Goal: Browse casually: Explore the website without a specific task or goal

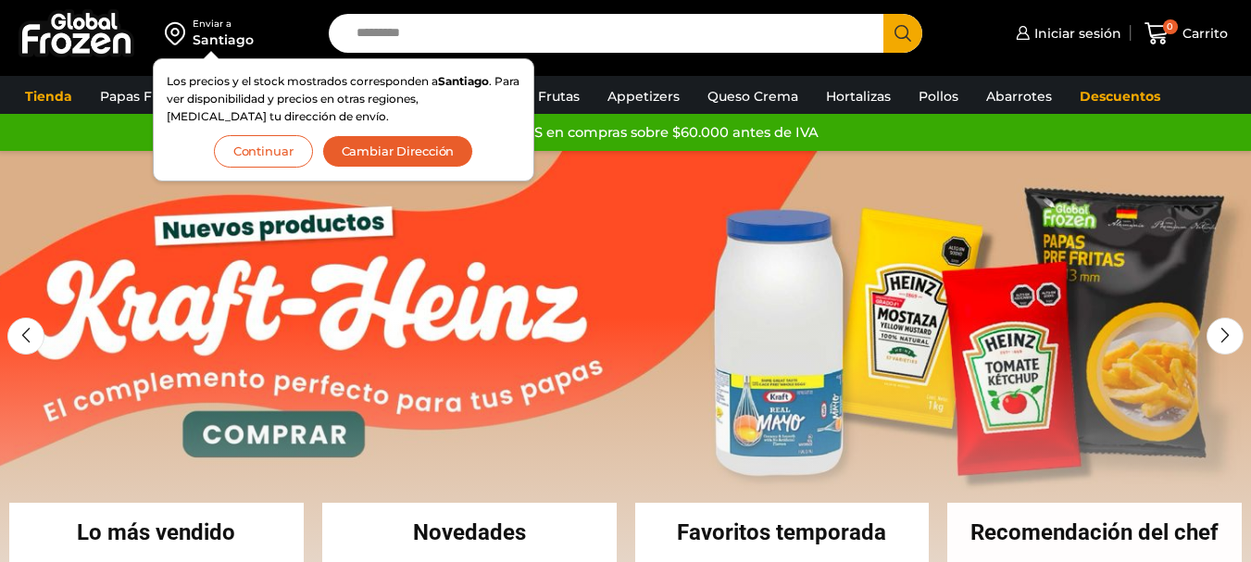
click at [251, 149] on button "Continuar" at bounding box center [263, 151] width 99 height 32
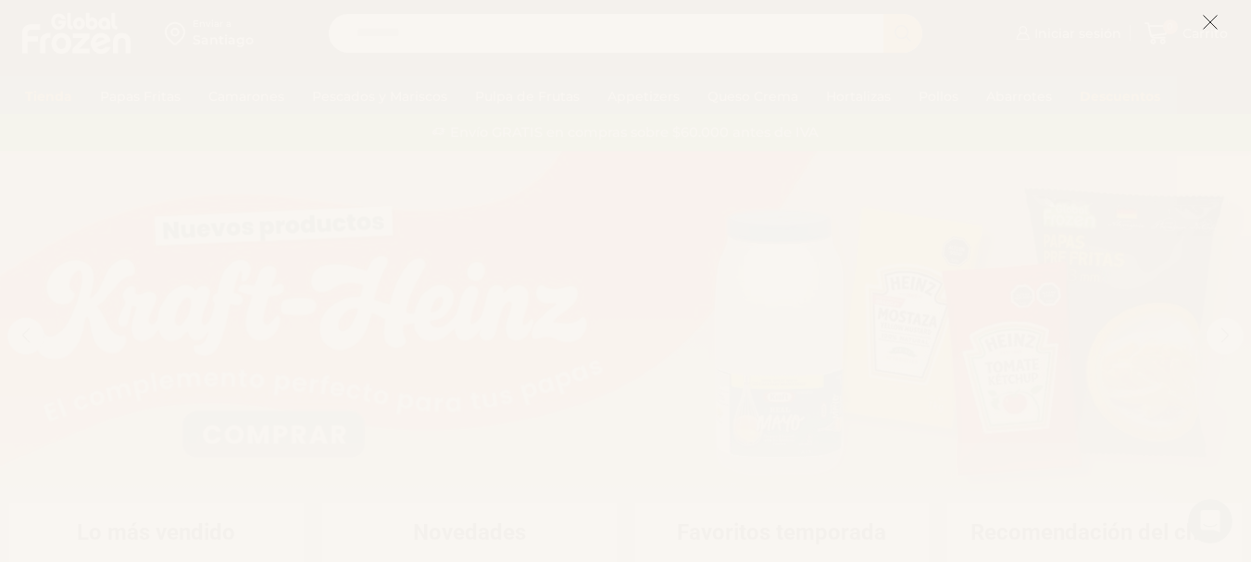
click at [1211, 17] on icon at bounding box center [1210, 22] width 17 height 17
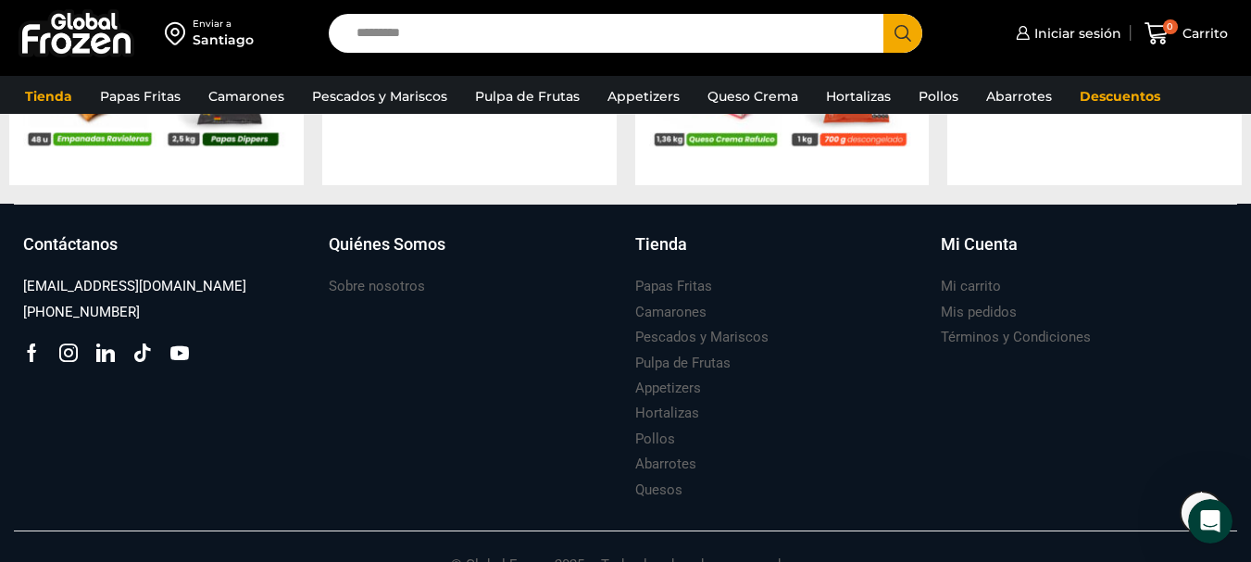
scroll to position [2078, 0]
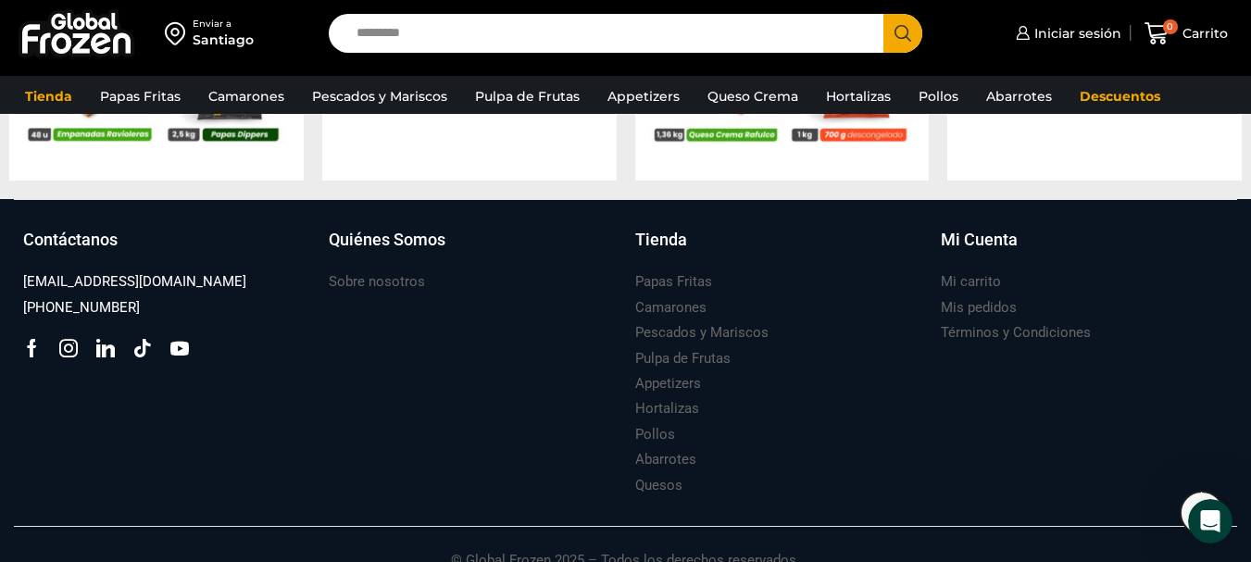
click at [1152, 451] on div "Mi Cuenta Mi carrito Mis pedidos Términos y Condiciones" at bounding box center [1085, 363] width 306 height 271
click at [534, 93] on link "Pulpa de Frutas" at bounding box center [527, 96] width 123 height 35
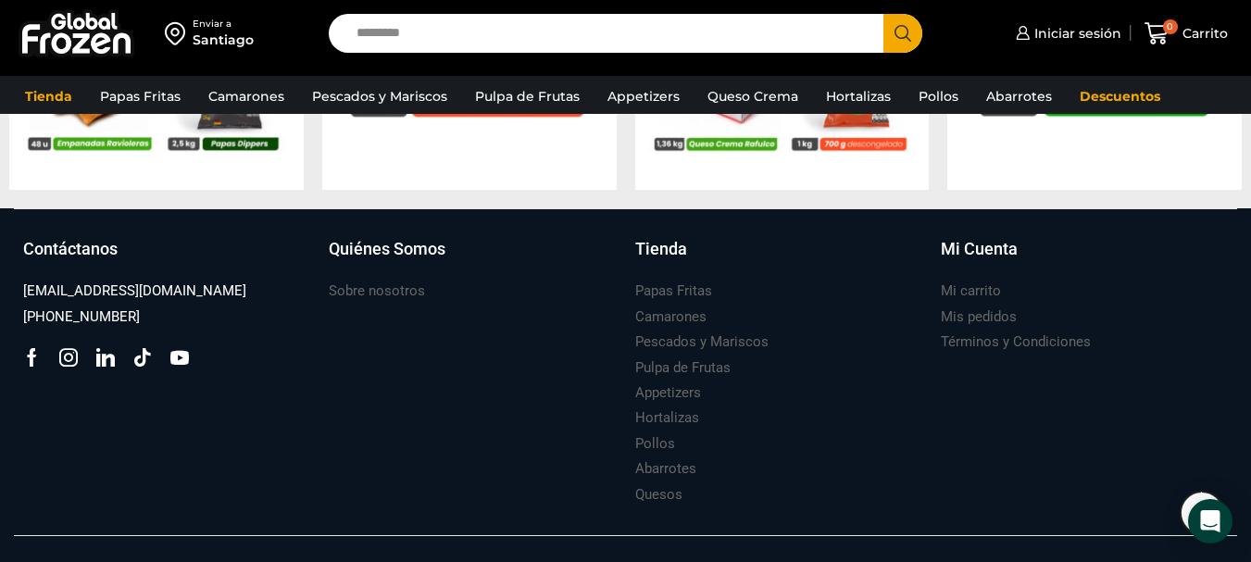
scroll to position [2078, 0]
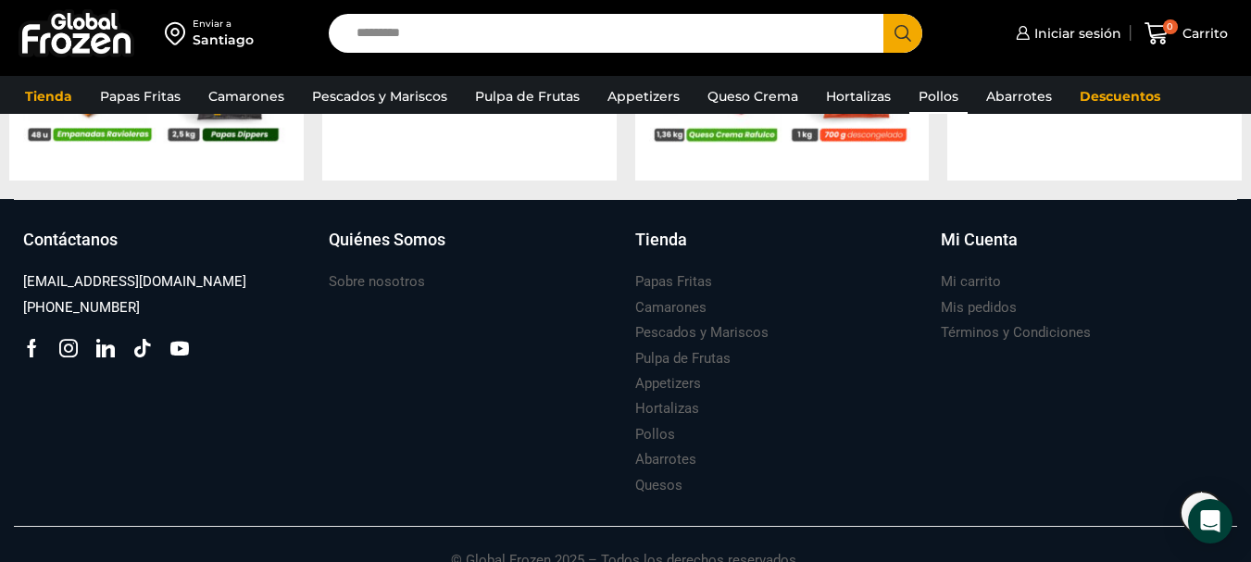
click at [938, 91] on link "Pollos" at bounding box center [939, 96] width 58 height 35
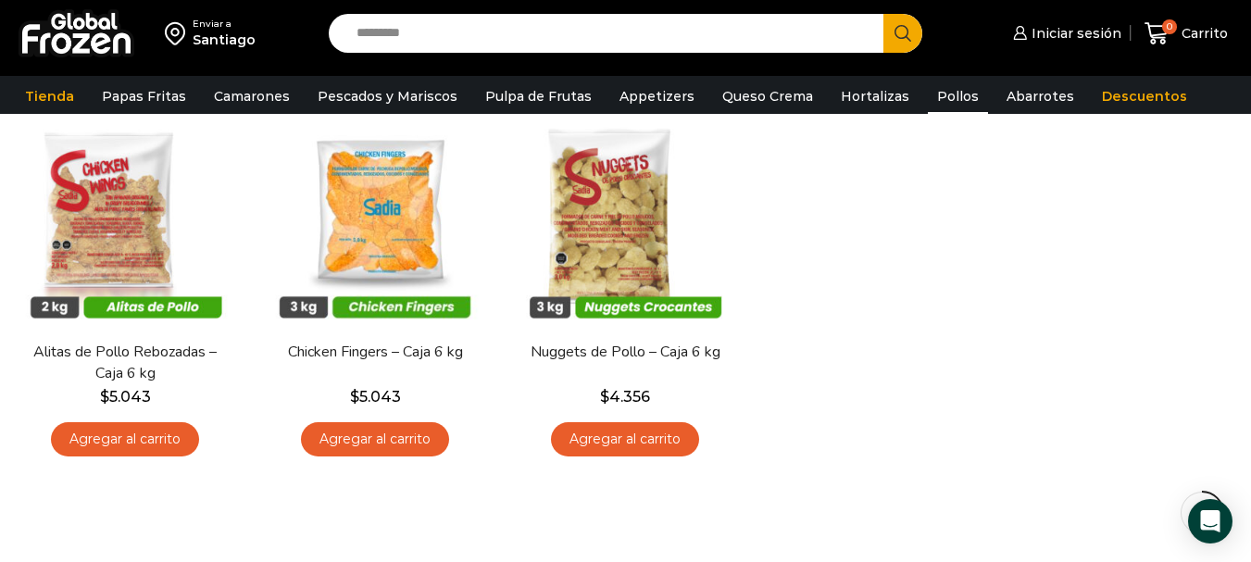
scroll to position [183, 0]
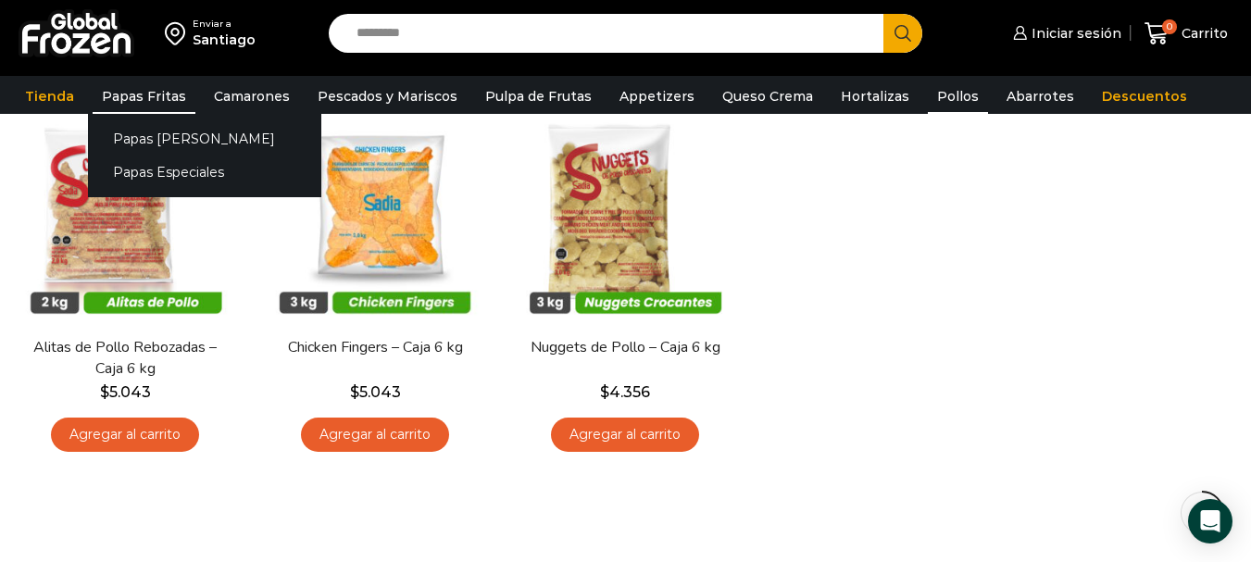
click at [138, 100] on link "Papas Fritas" at bounding box center [144, 96] width 103 height 35
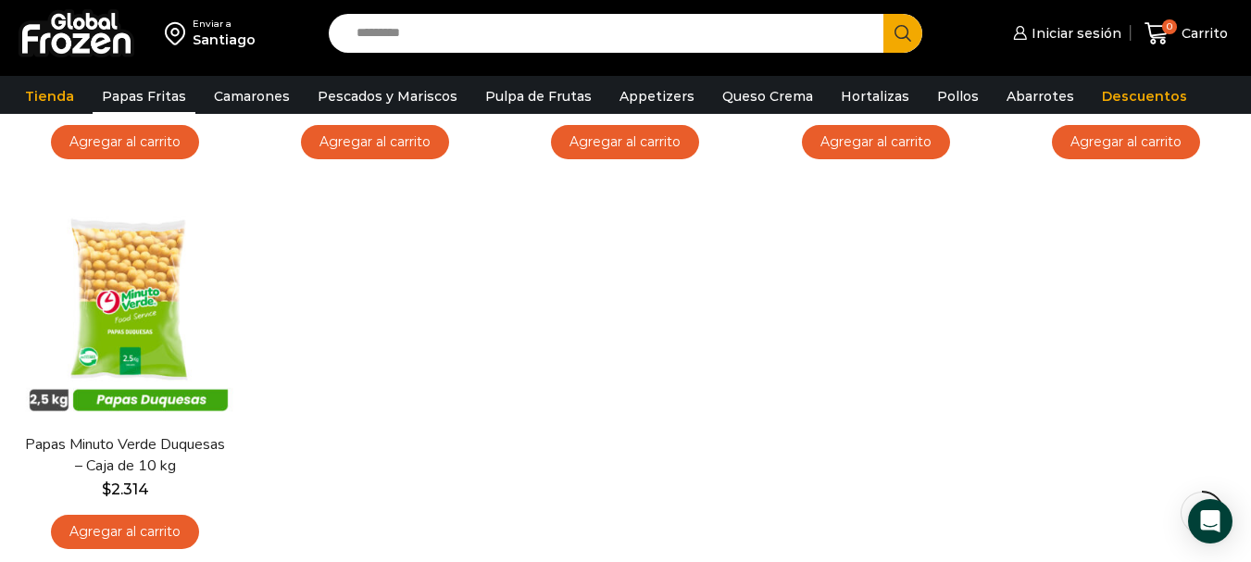
scroll to position [410, 0]
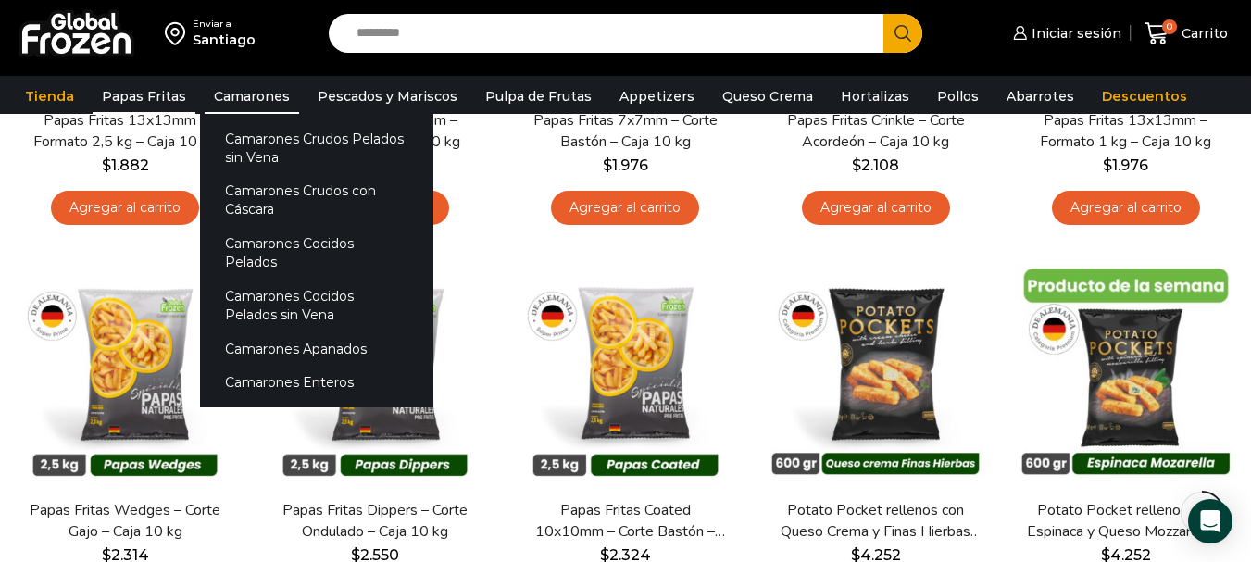
click at [247, 90] on link "Camarones" at bounding box center [252, 96] width 94 height 35
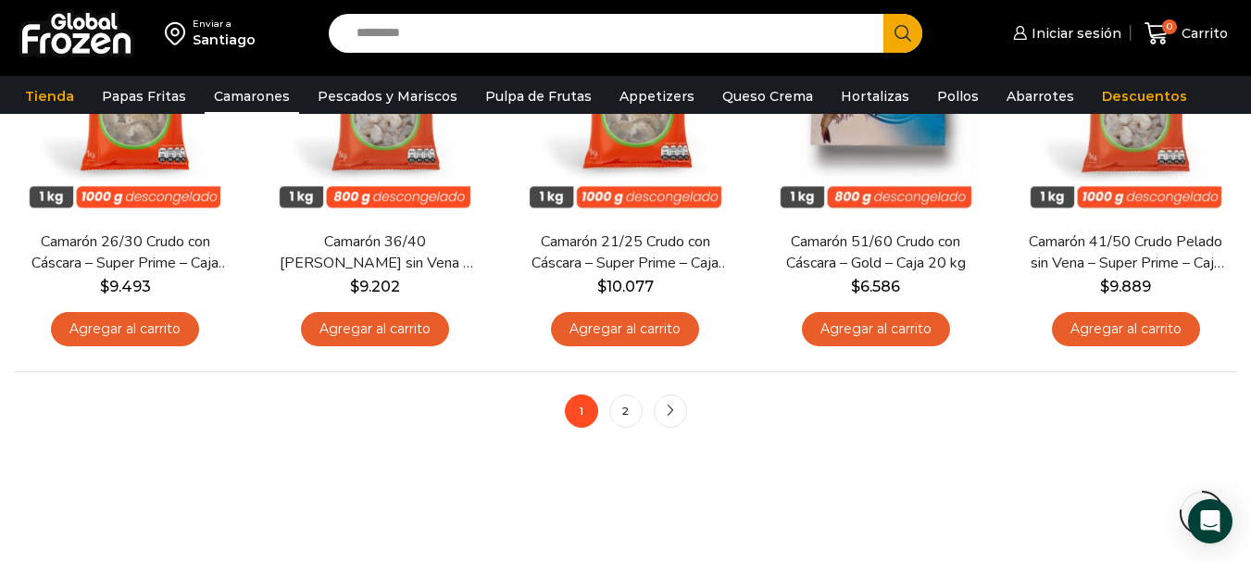
scroll to position [1499, 0]
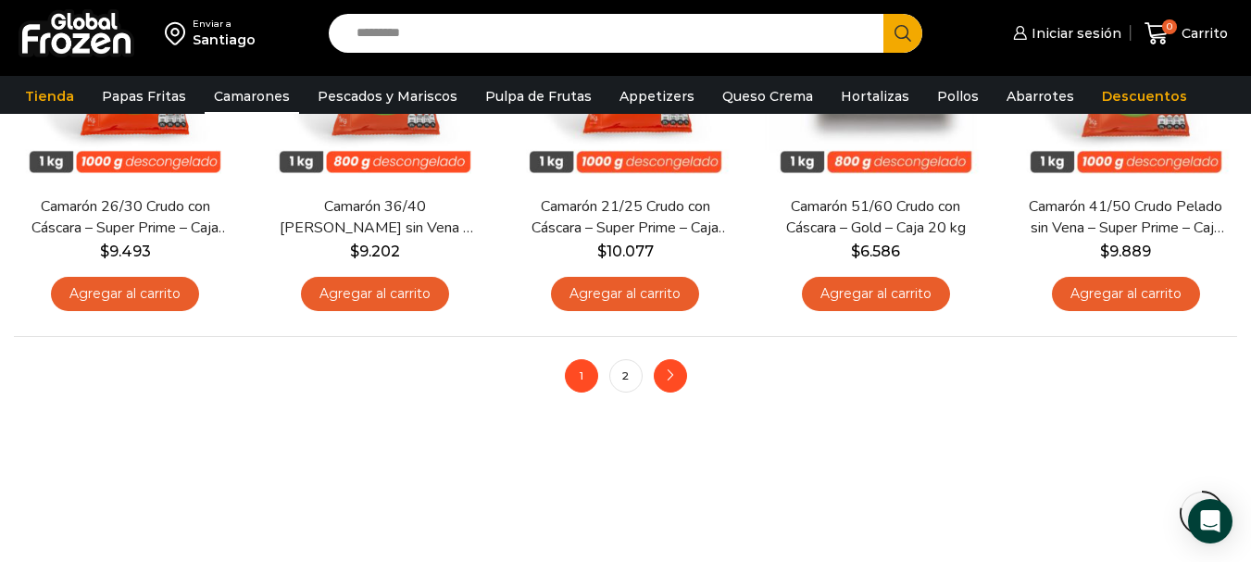
click at [671, 372] on icon "next" at bounding box center [670, 376] width 11 height 11
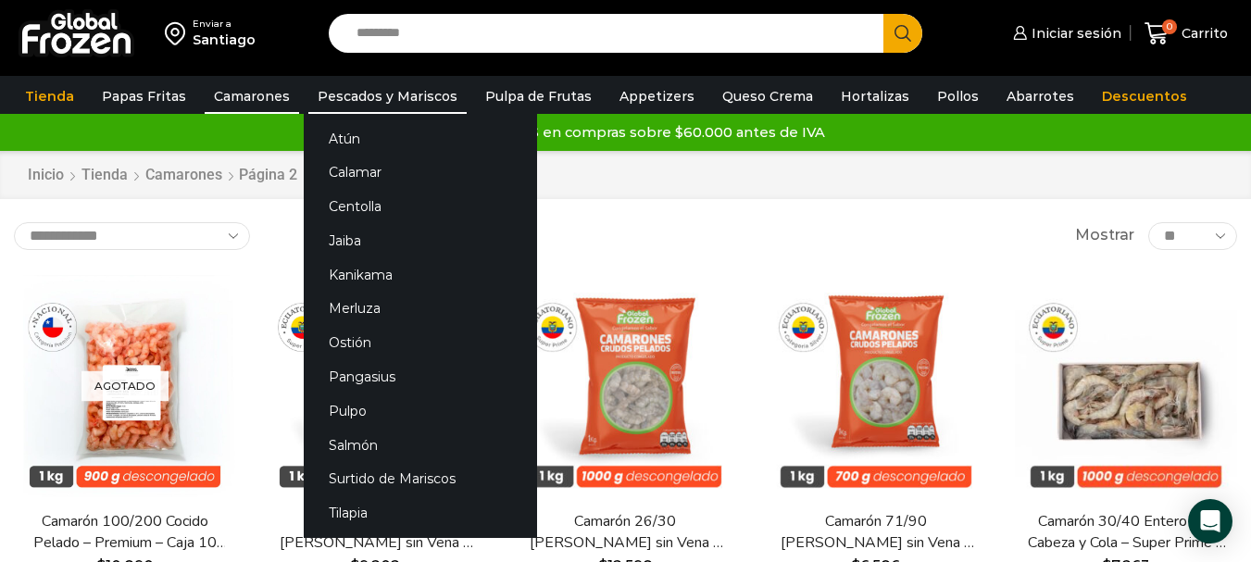
click at [383, 100] on link "Pescados y Mariscos" at bounding box center [387, 96] width 158 height 35
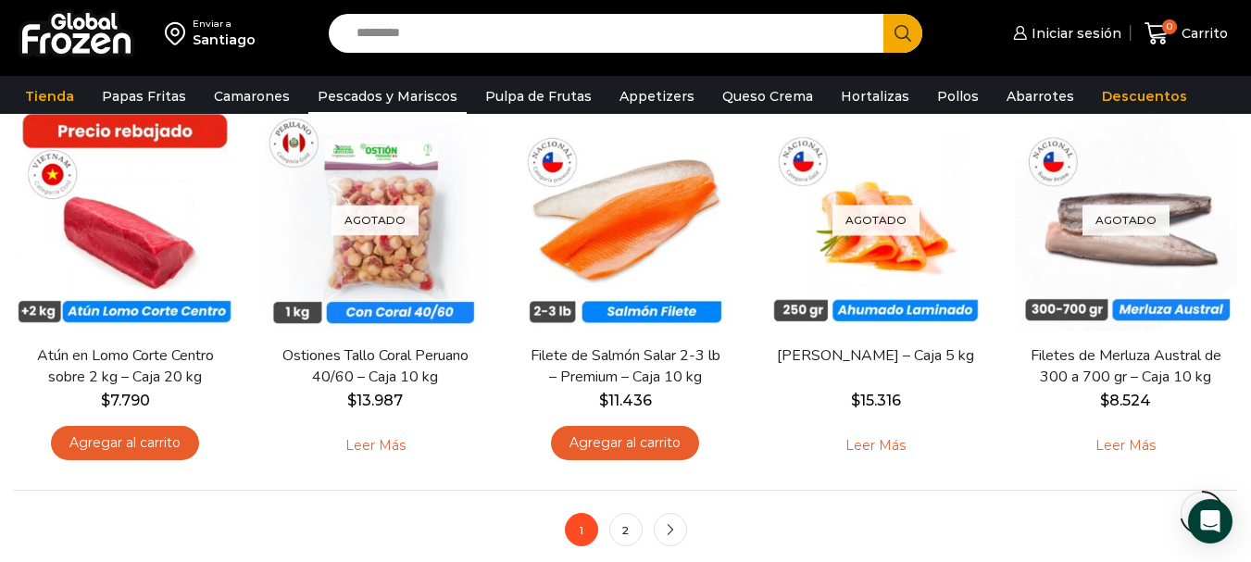
scroll to position [1437, 0]
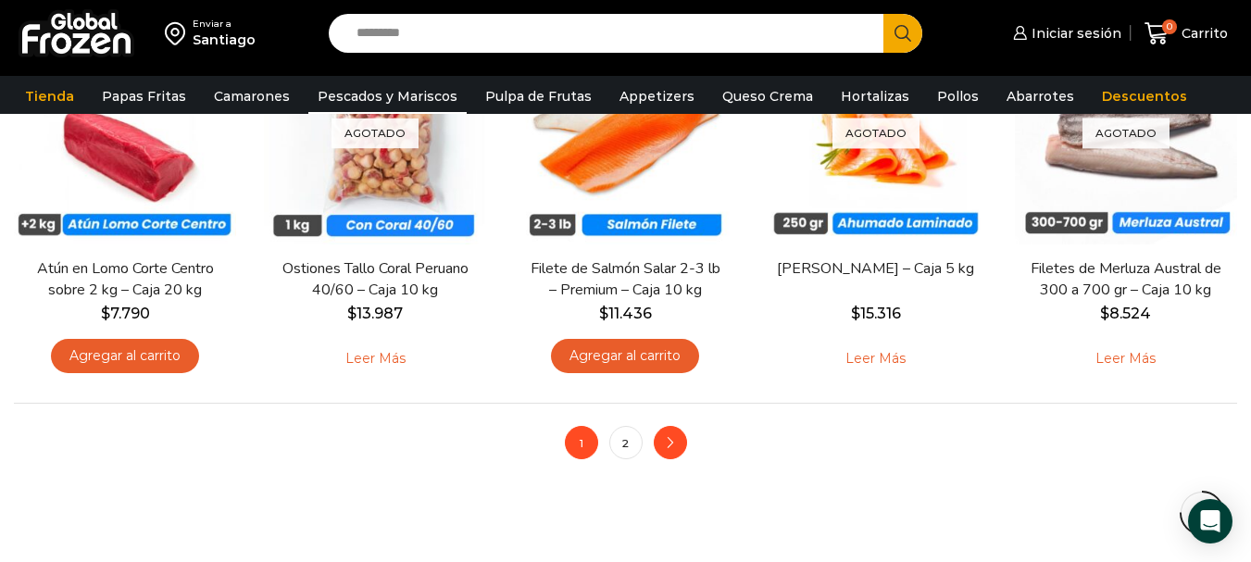
click at [670, 439] on icon "next" at bounding box center [670, 443] width 11 height 11
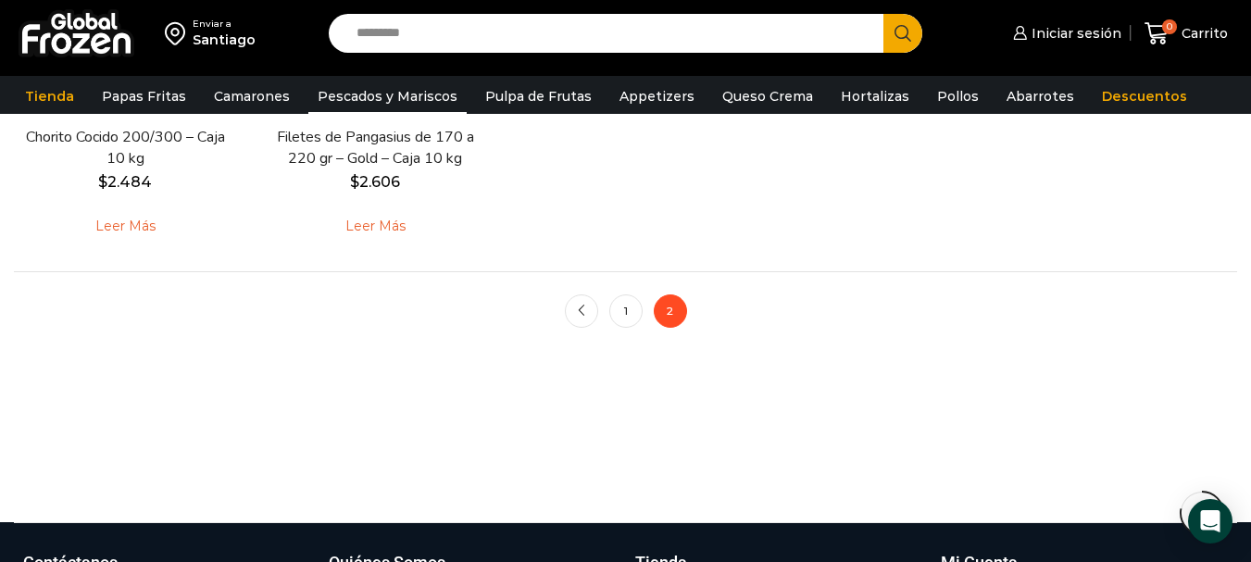
scroll to position [1598, 0]
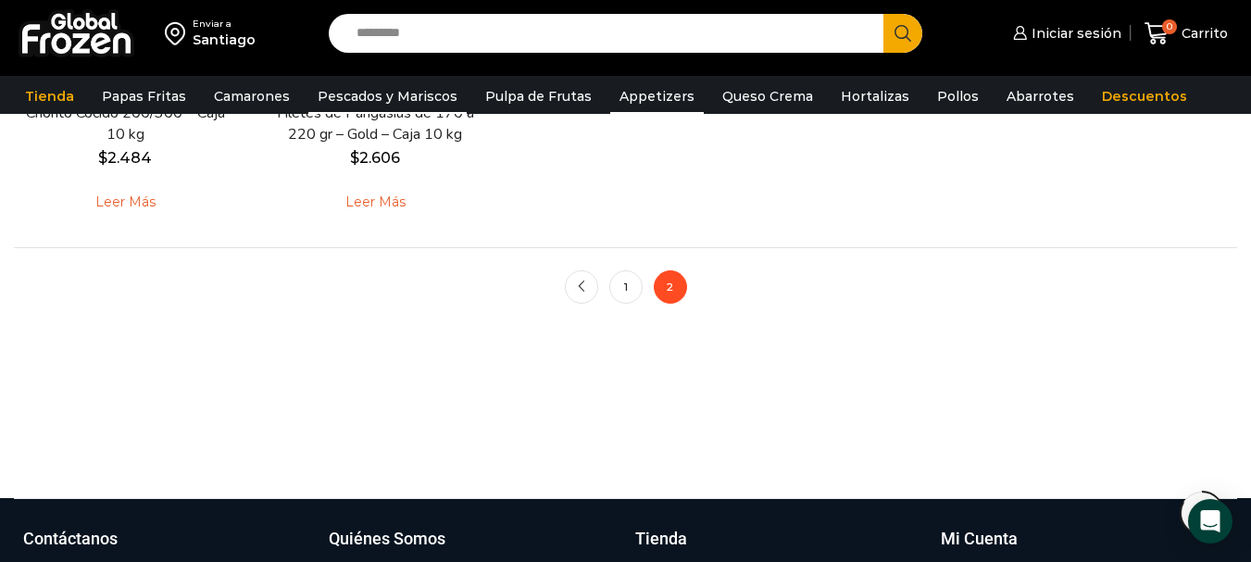
click at [640, 99] on link "Appetizers" at bounding box center [657, 96] width 94 height 35
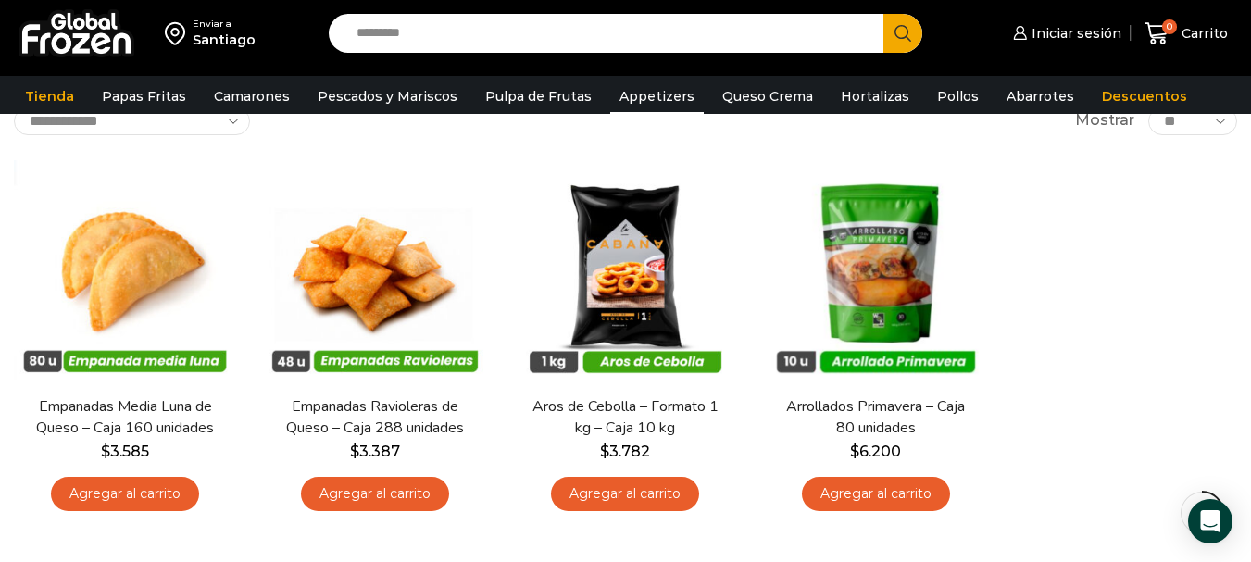
scroll to position [173, 0]
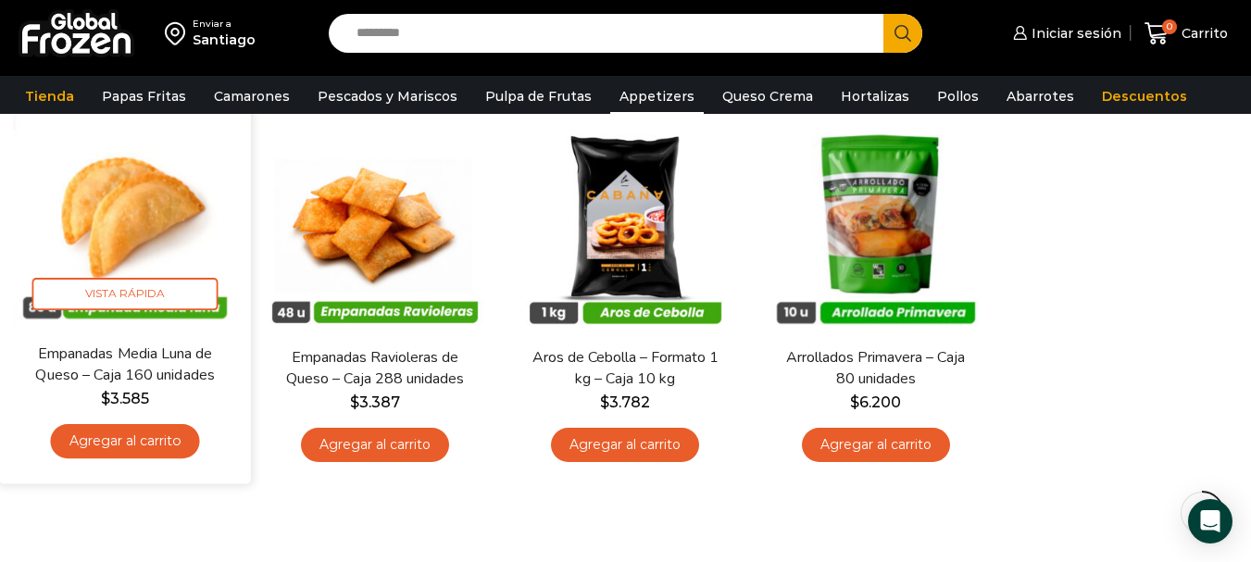
click at [132, 360] on link "Empanadas Media Luna de Queso – Caja 160 unidades" at bounding box center [125, 365] width 202 height 44
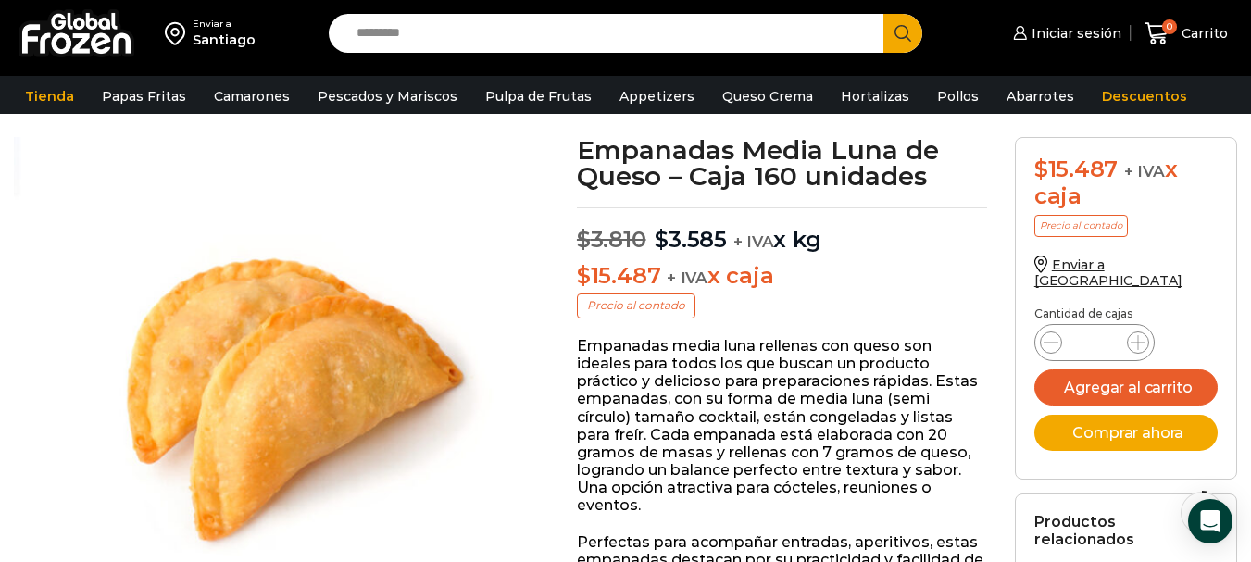
scroll to position [87, 0]
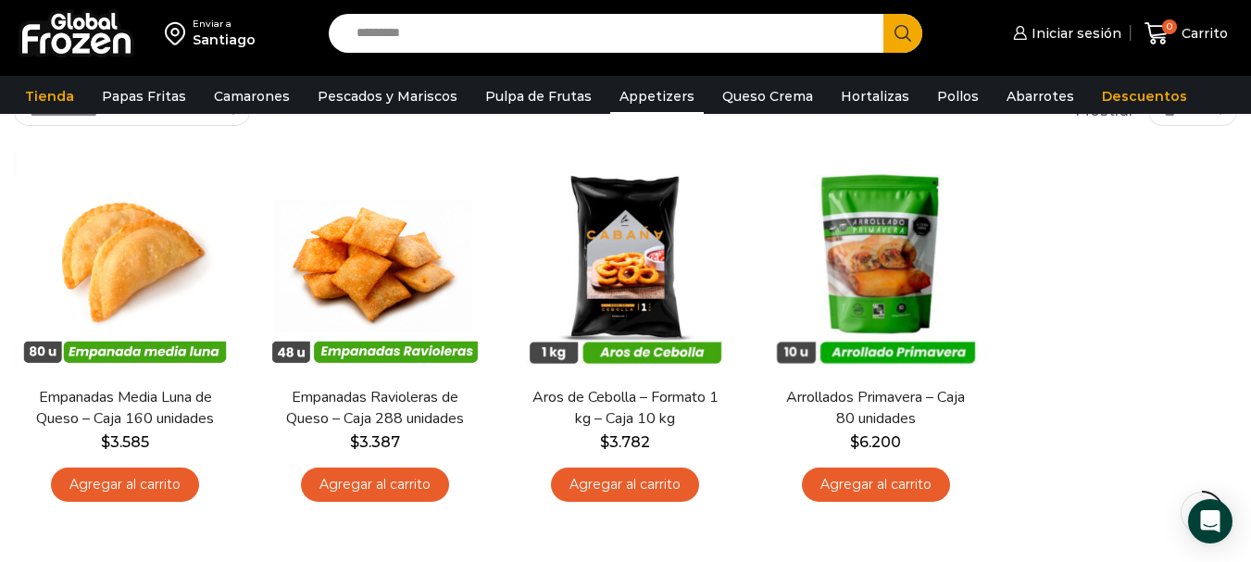
scroll to position [87, 0]
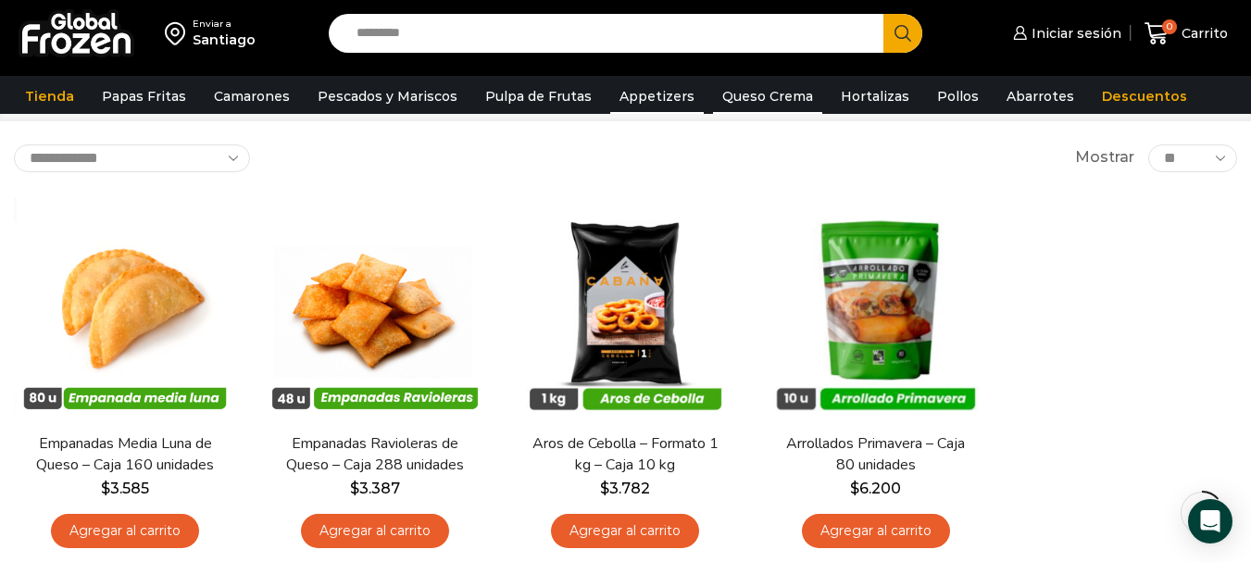
click at [747, 97] on link "Queso Crema" at bounding box center [767, 96] width 109 height 35
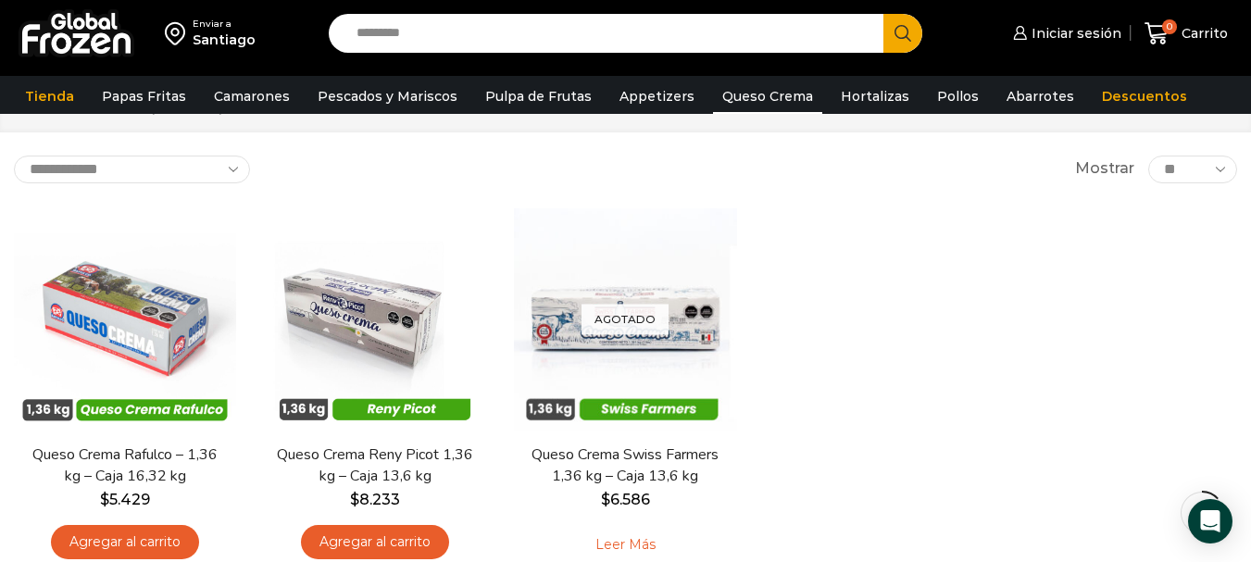
scroll to position [91, 0]
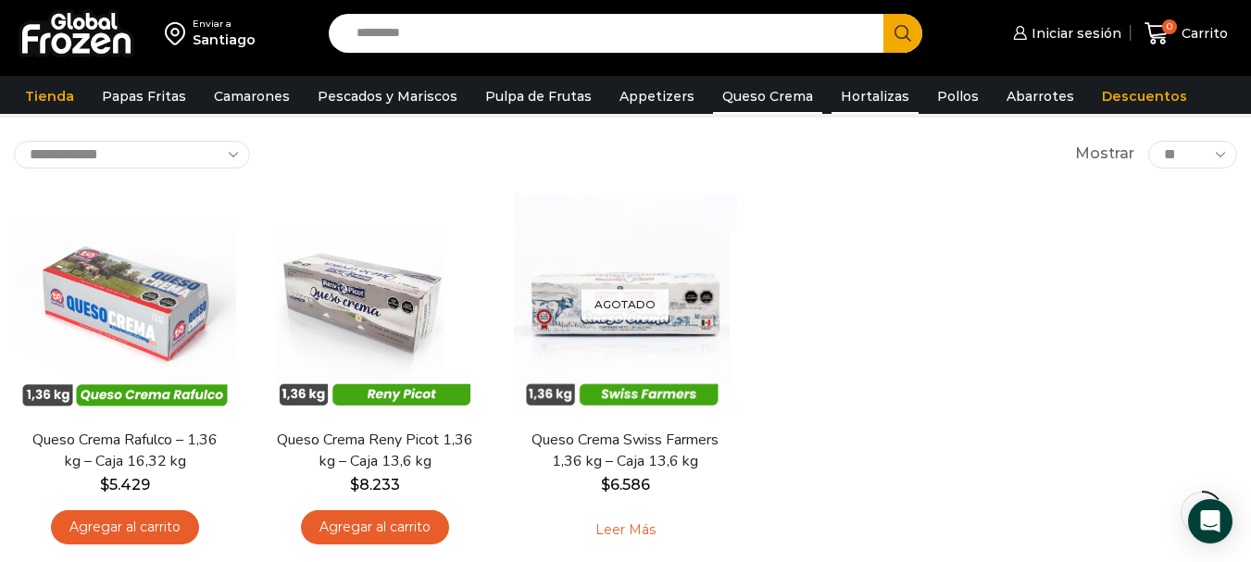
click at [854, 103] on link "Hortalizas" at bounding box center [875, 96] width 87 height 35
